Goal: Task Accomplishment & Management: Manage account settings

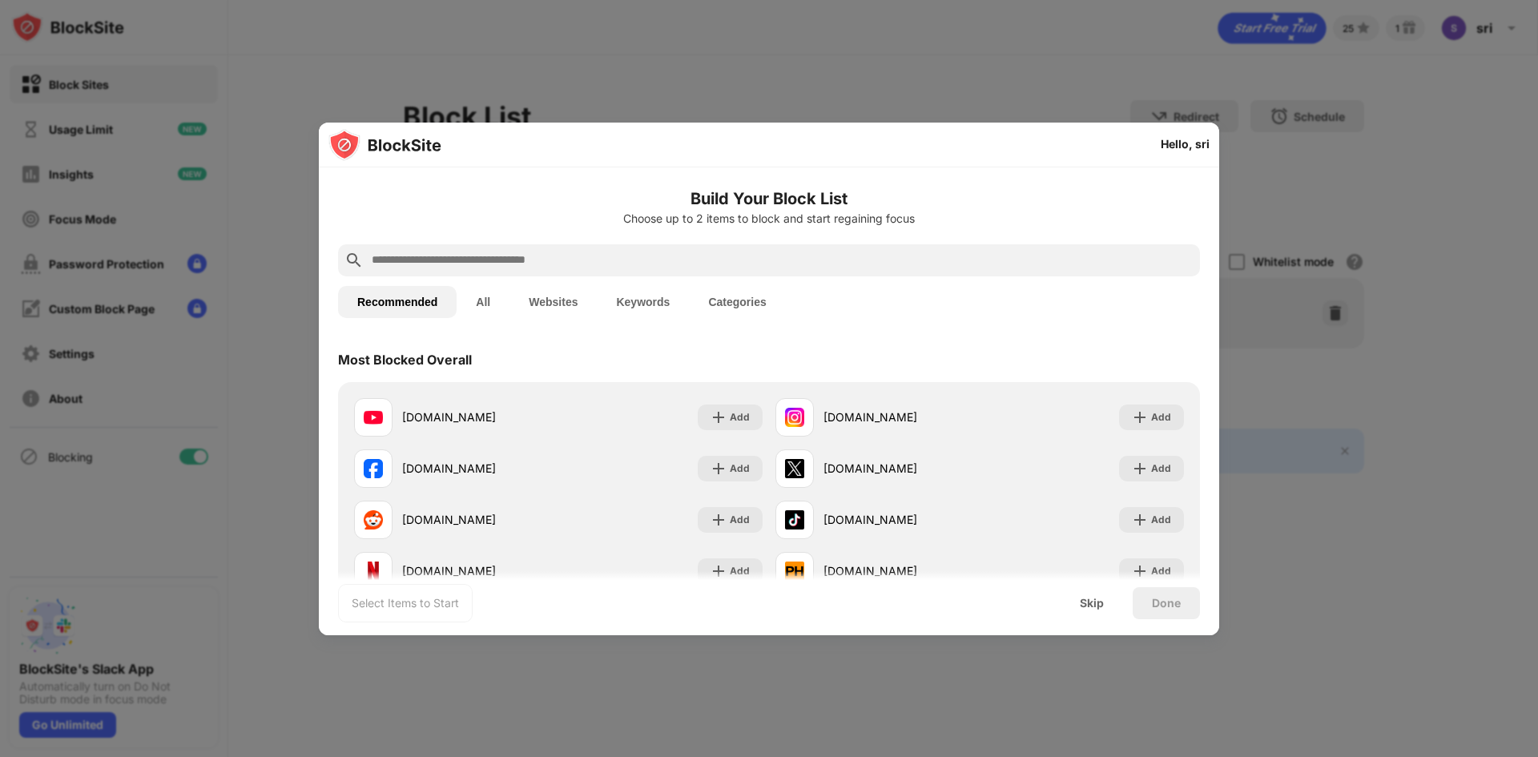
click at [1337, 385] on div at bounding box center [769, 378] width 1538 height 757
click at [1260, 204] on div at bounding box center [769, 378] width 1538 height 757
click at [1096, 602] on div "Skip" at bounding box center [1092, 603] width 24 height 13
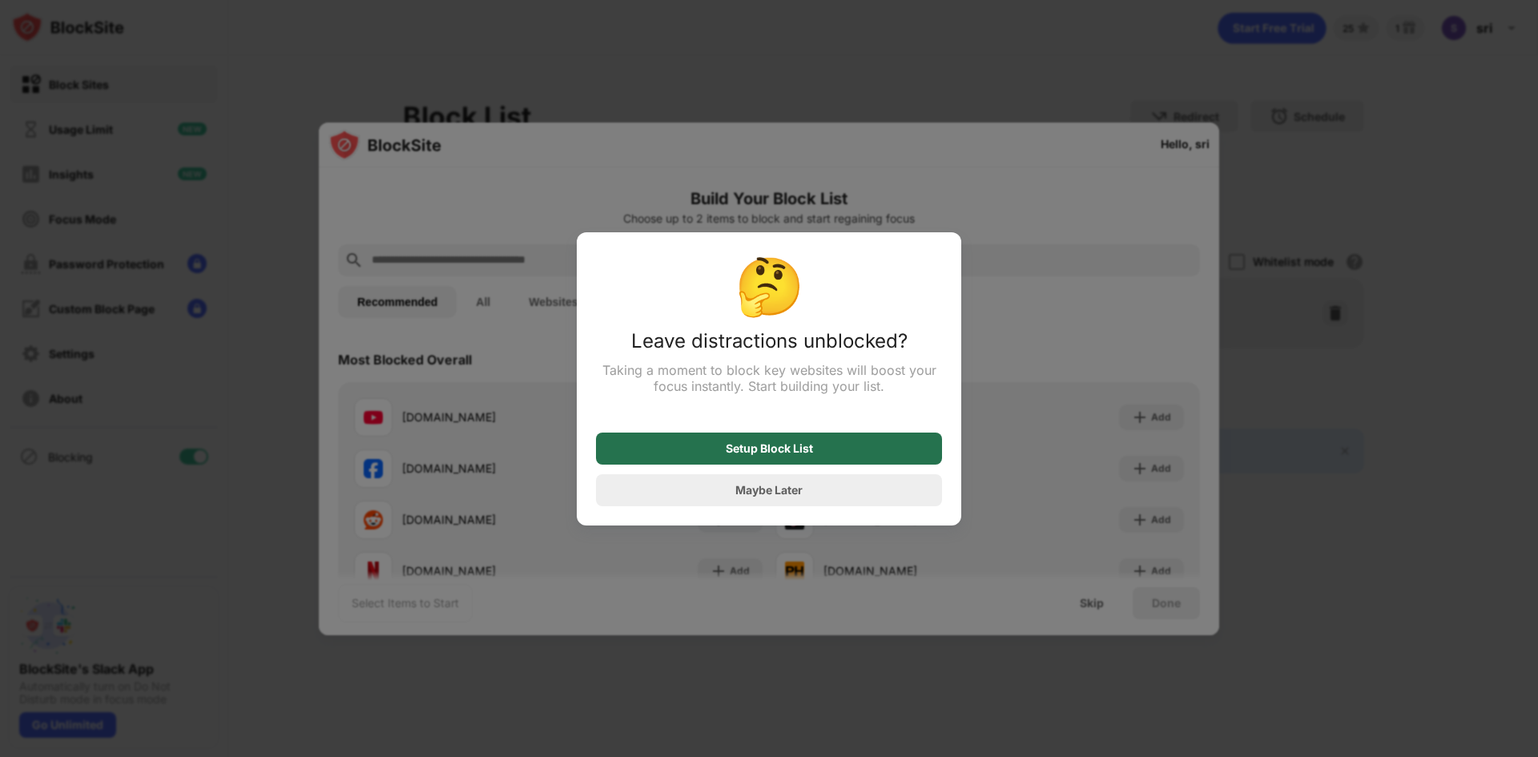
click at [797, 455] on div "Setup Block List" at bounding box center [769, 448] width 87 height 13
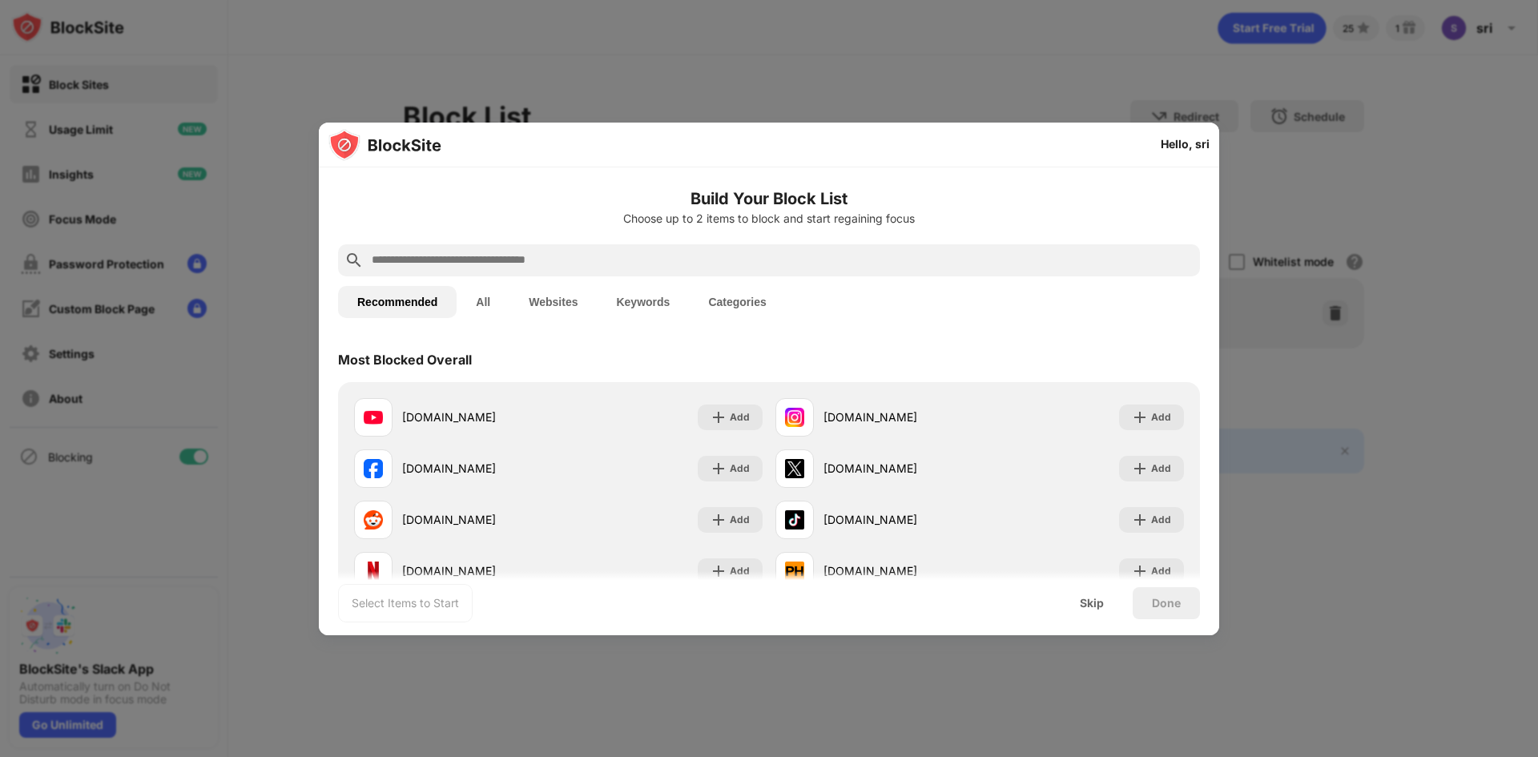
click at [266, 116] on div at bounding box center [769, 378] width 1538 height 757
click at [1099, 605] on div "Skip" at bounding box center [1092, 603] width 24 height 13
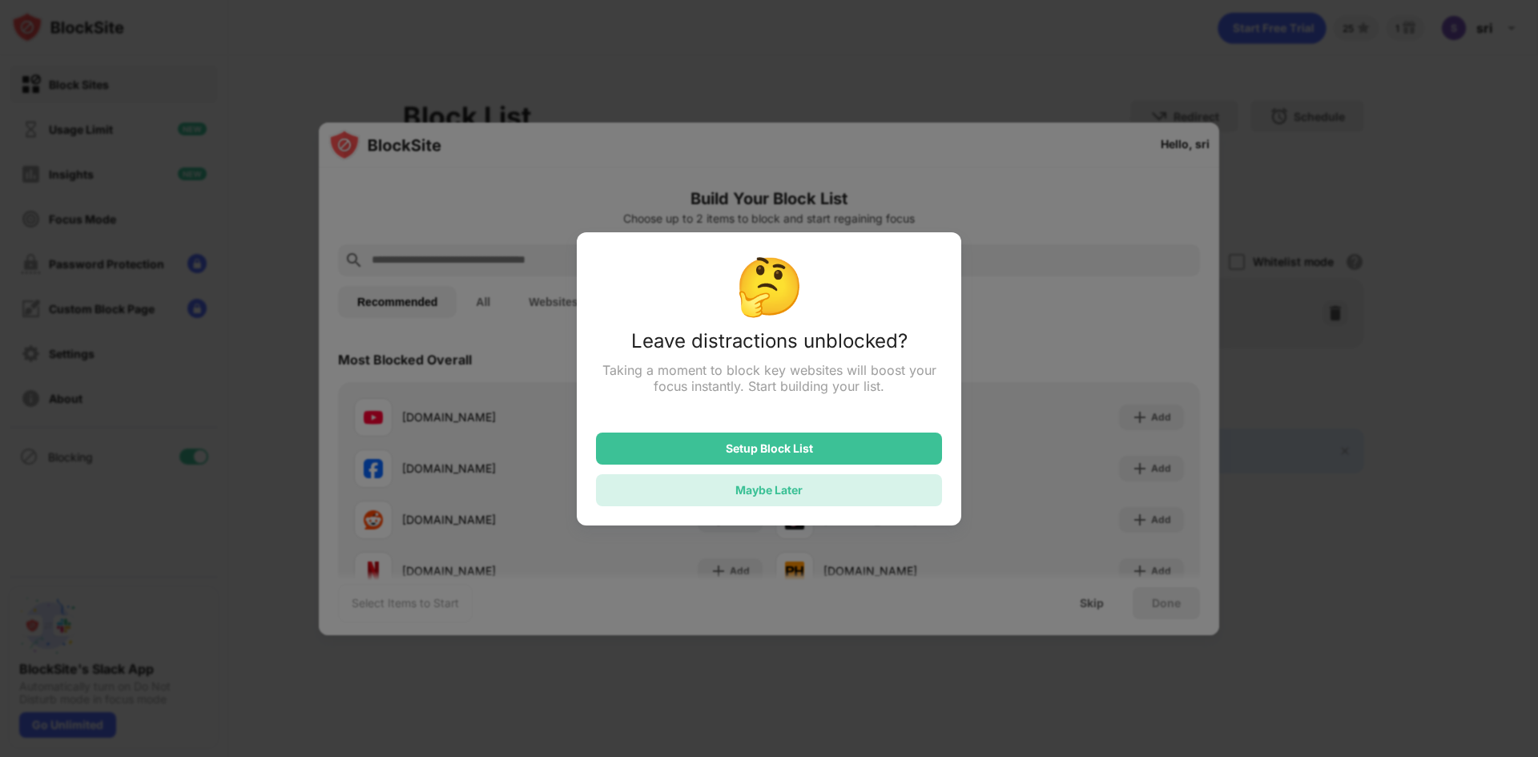
click at [846, 498] on div "Maybe Later" at bounding box center [769, 490] width 346 height 32
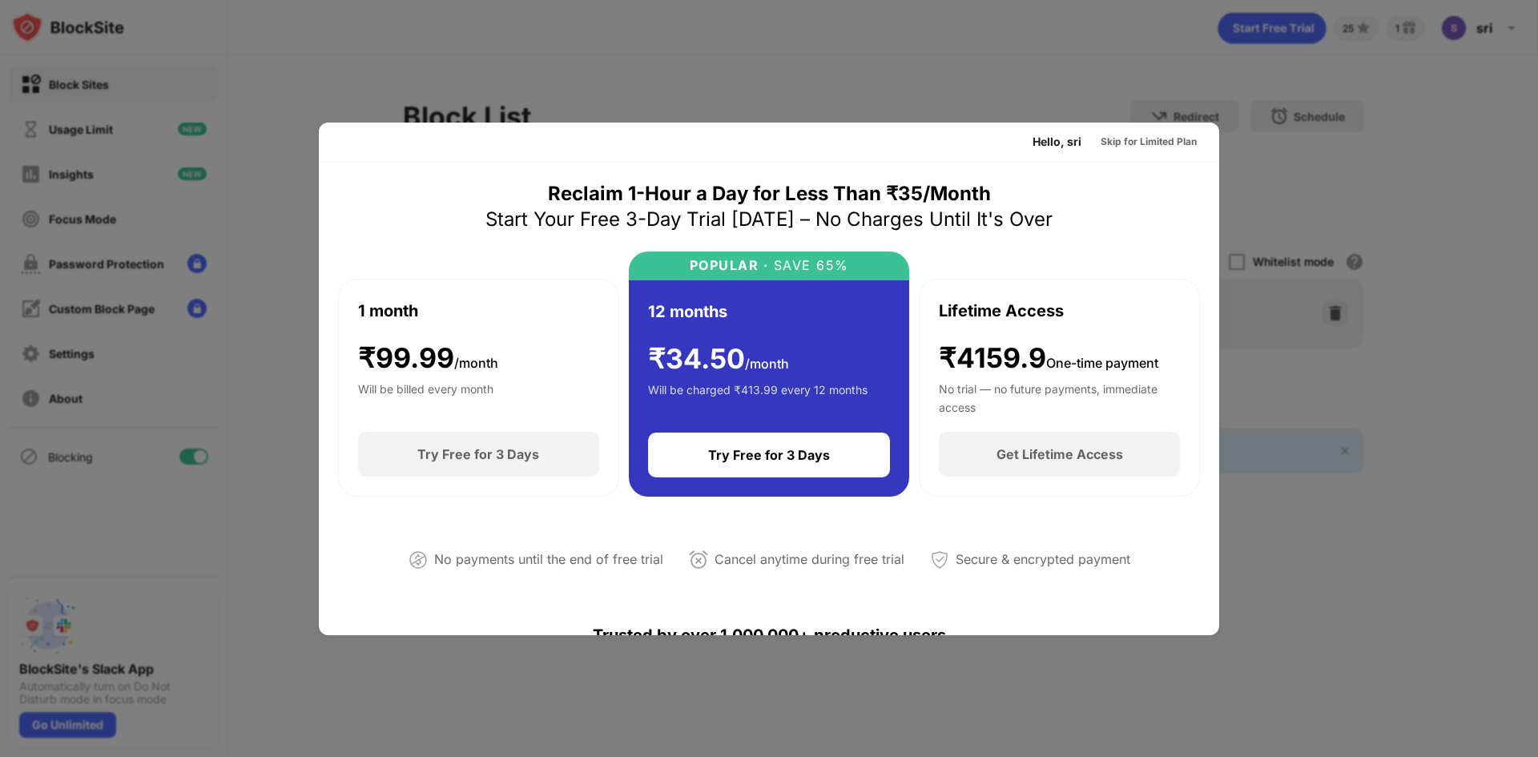
click at [1472, 483] on div at bounding box center [769, 378] width 1538 height 757
drag, startPoint x: 1267, startPoint y: 312, endPoint x: 1384, endPoint y: 473, distance: 199.0
click at [1384, 473] on div at bounding box center [769, 378] width 1538 height 757
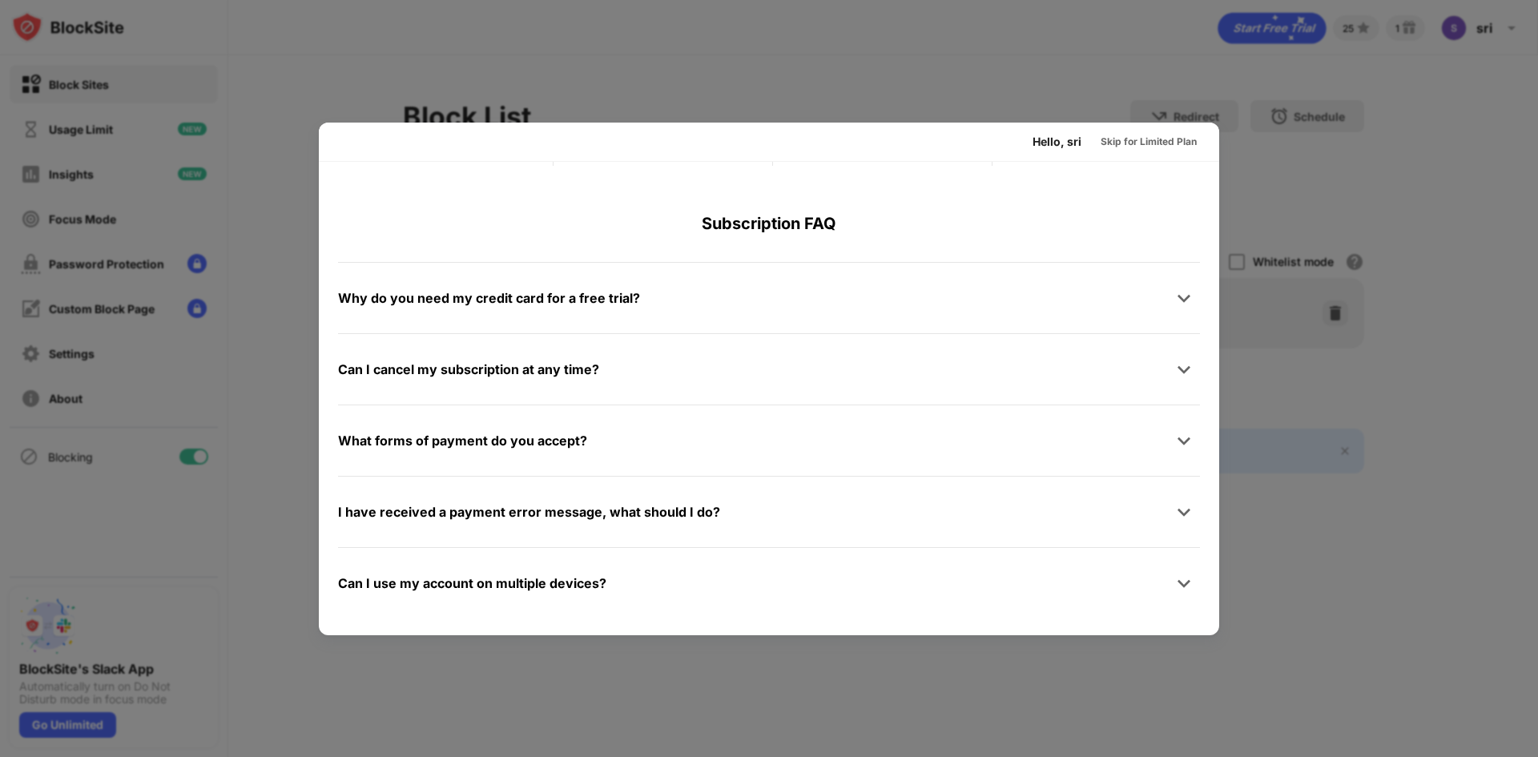
scroll to position [781, 0]
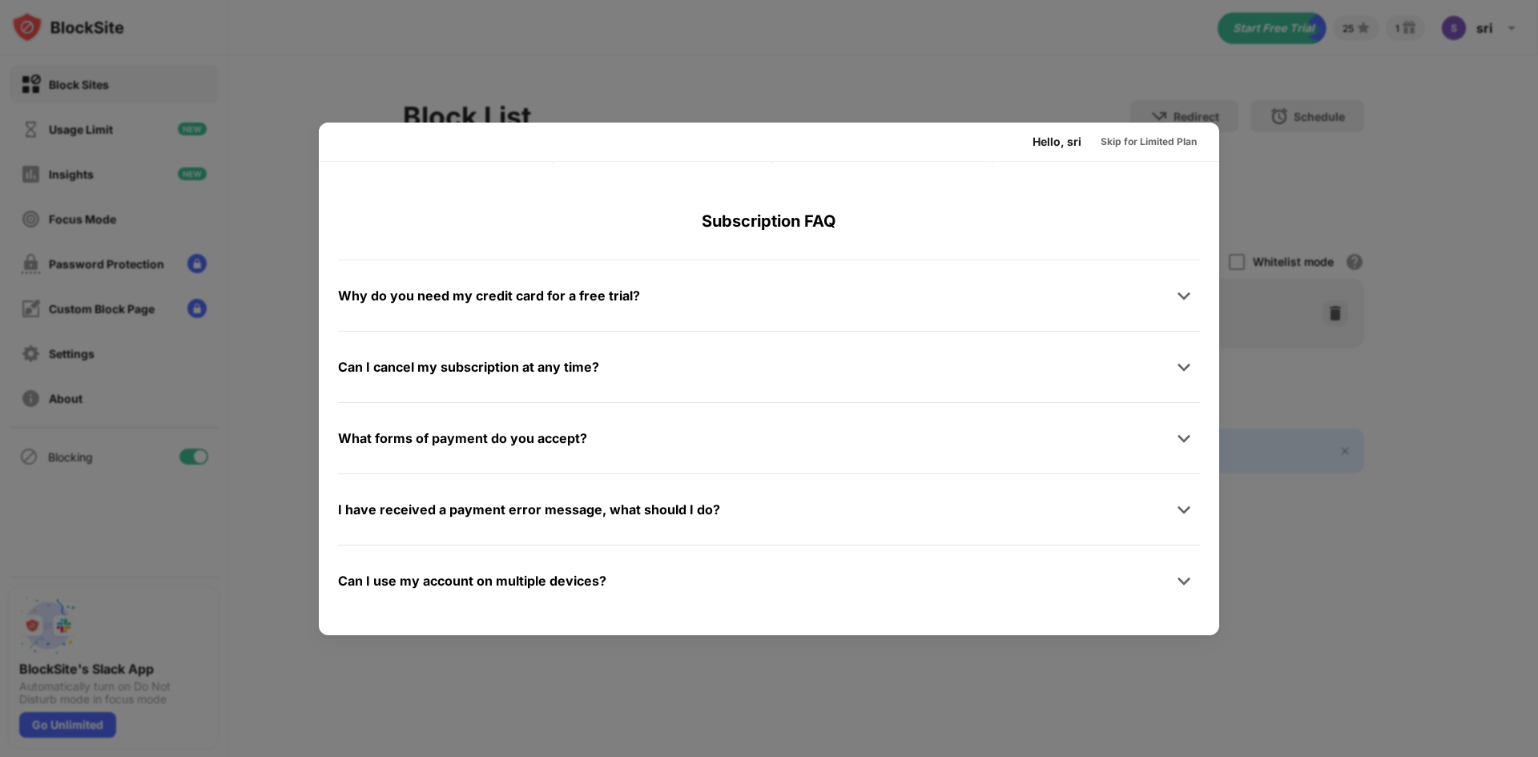
drag, startPoint x: 1399, startPoint y: 537, endPoint x: 1162, endPoint y: 47, distance: 543.6
click at [1162, 47] on div at bounding box center [769, 378] width 1538 height 757
click at [1132, 142] on div "Skip for Limited Plan" at bounding box center [1149, 142] width 96 height 16
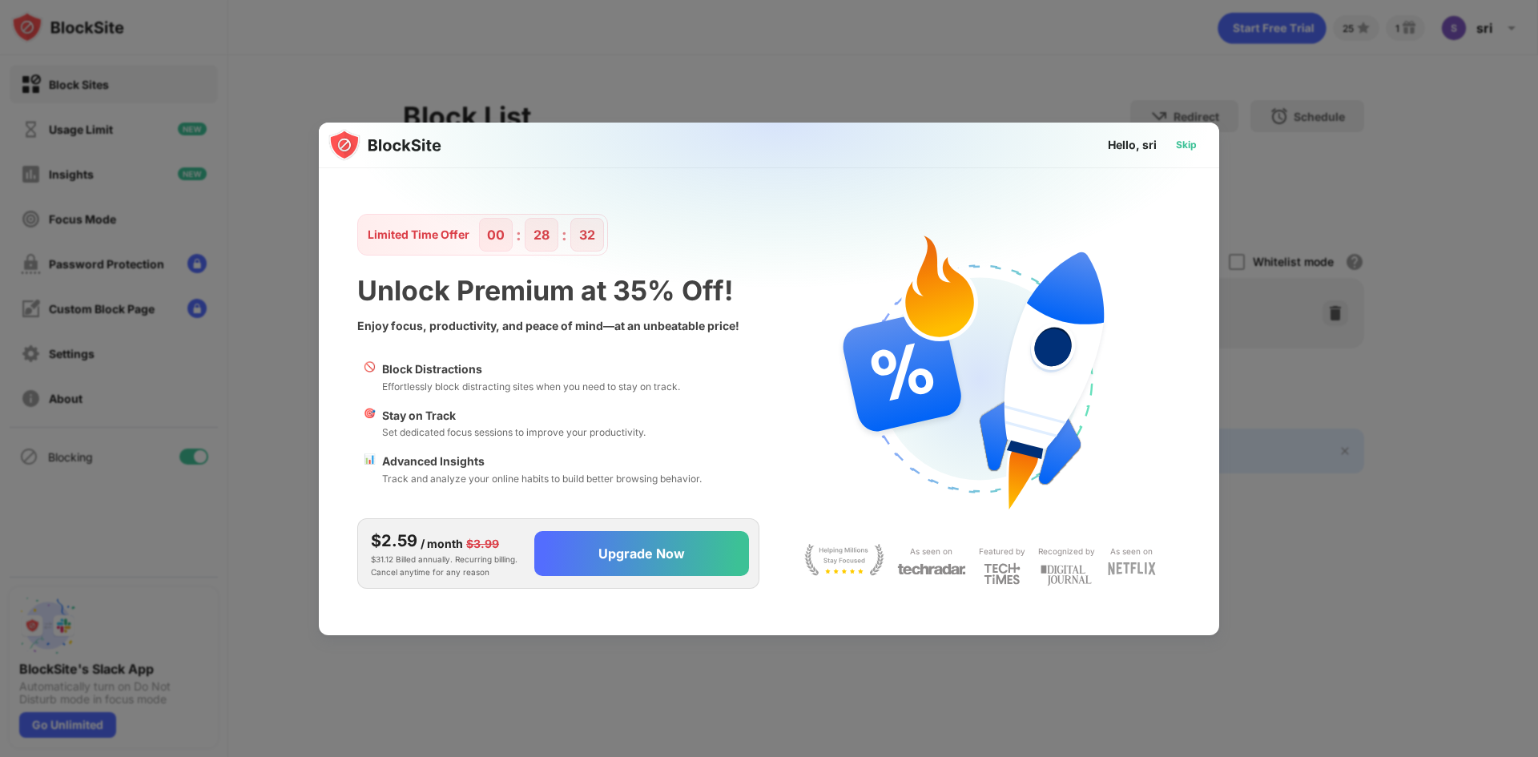
click at [1187, 145] on div "Skip" at bounding box center [1186, 145] width 21 height 16
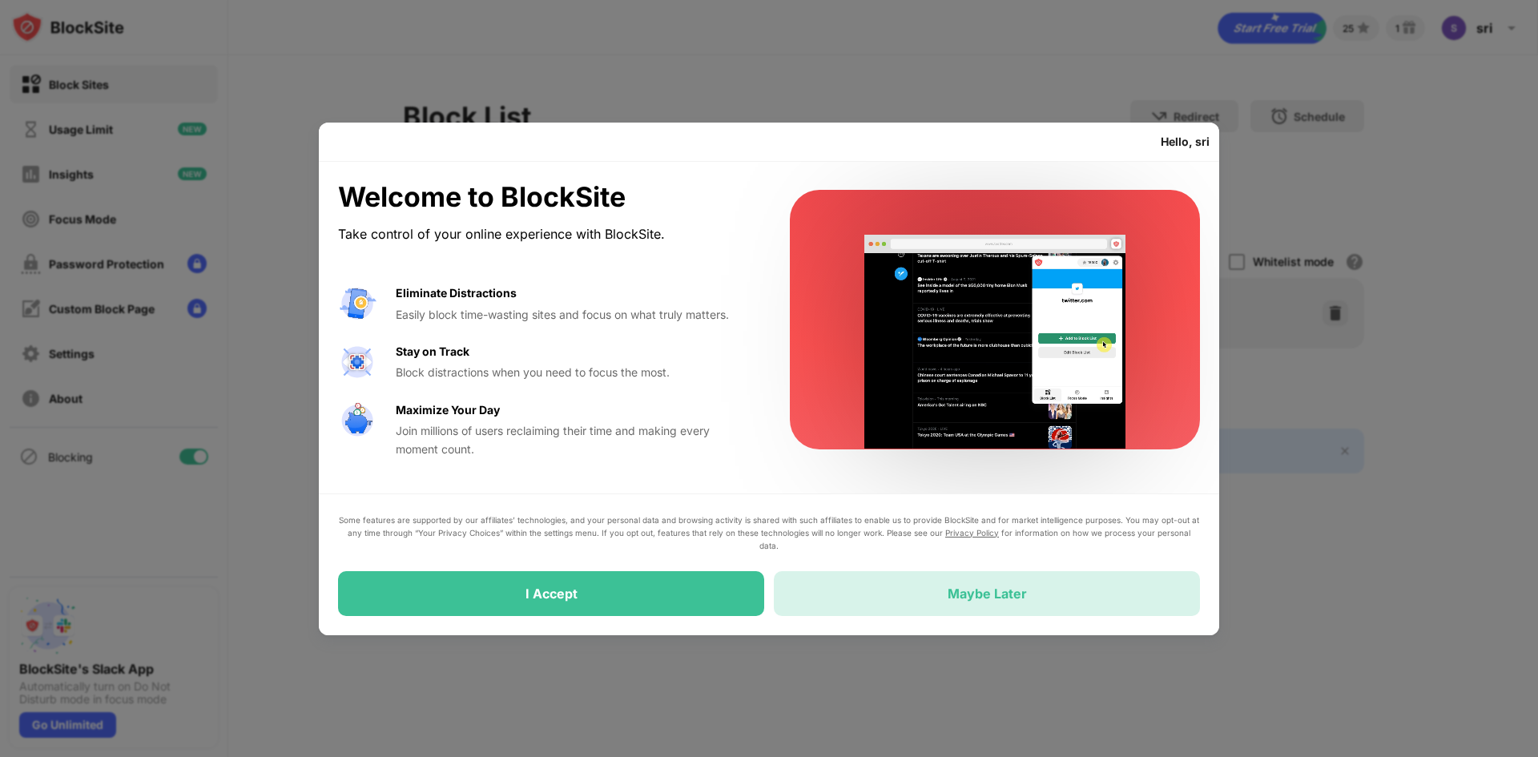
click at [1021, 600] on div "Maybe Later" at bounding box center [987, 594] width 79 height 16
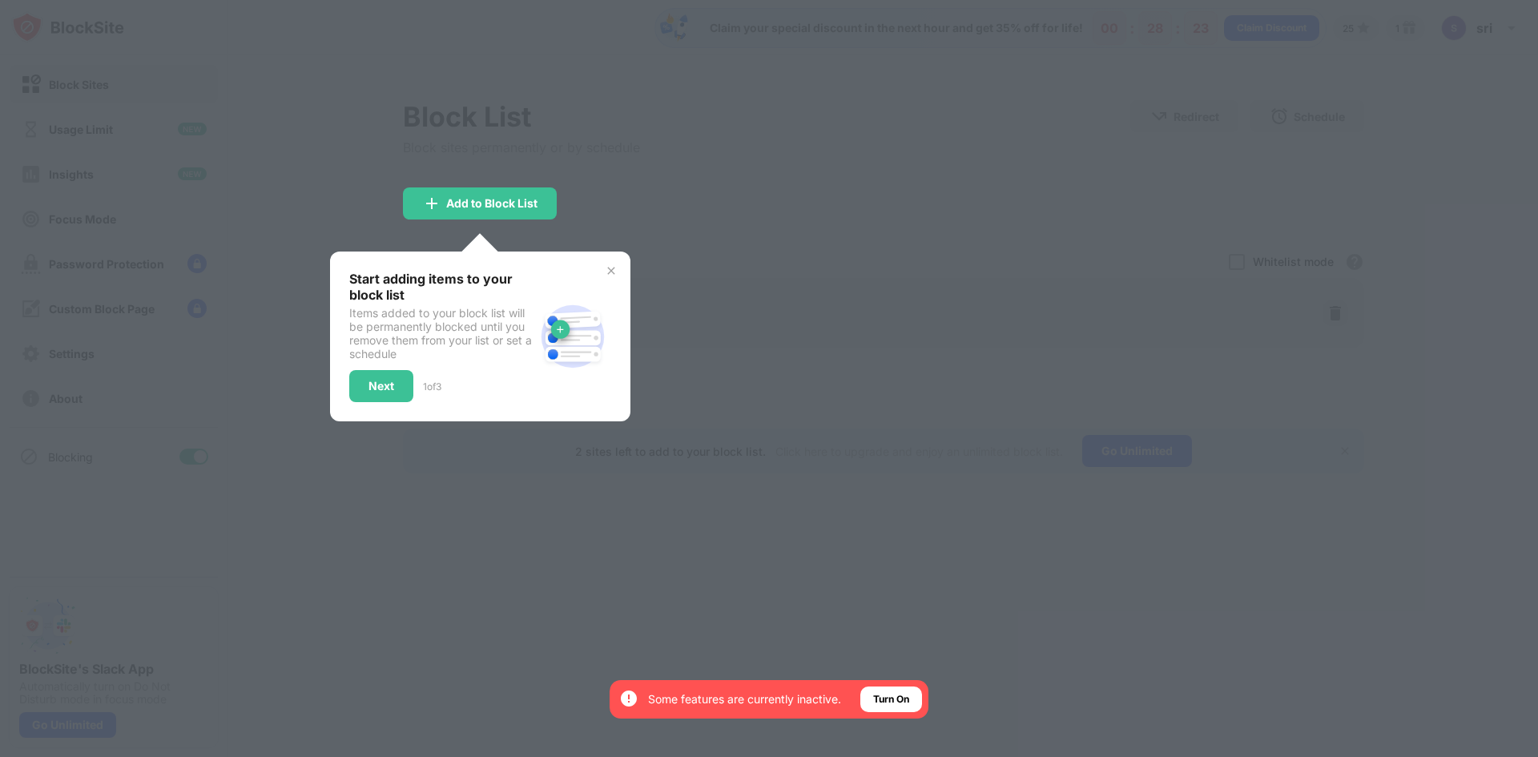
click at [610, 268] on img at bounding box center [611, 270] width 13 height 13
